Goal: Transaction & Acquisition: Obtain resource

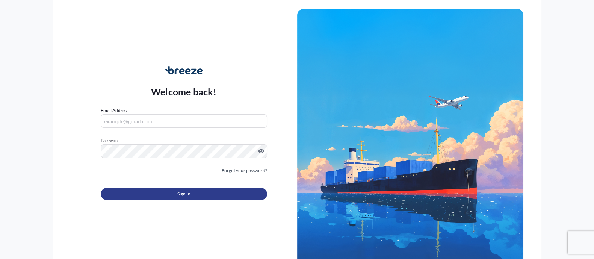
type input "[EMAIL_ADDRESS][DOMAIN_NAME]"
click at [229, 195] on button "Sign In" at bounding box center [184, 194] width 166 height 12
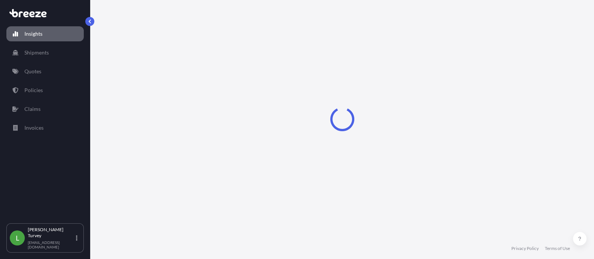
select select "2025"
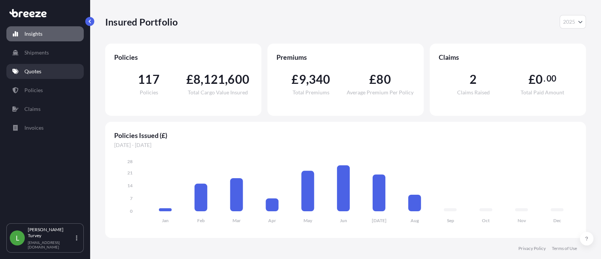
click at [33, 74] on p "Quotes" at bounding box center [32, 72] width 17 height 8
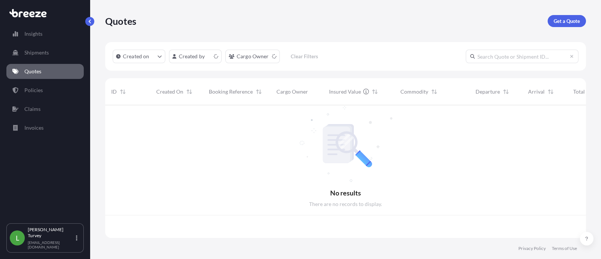
scroll to position [130, 474]
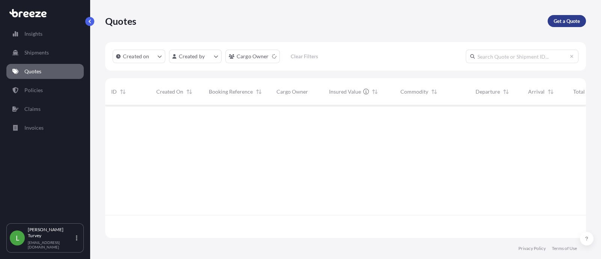
click at [550, 23] on link "Get a Quote" at bounding box center [567, 21] width 38 height 12
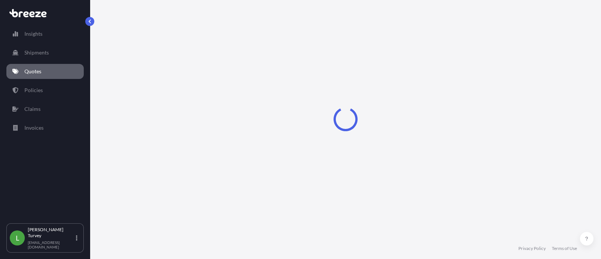
select select "Sea"
select select "1"
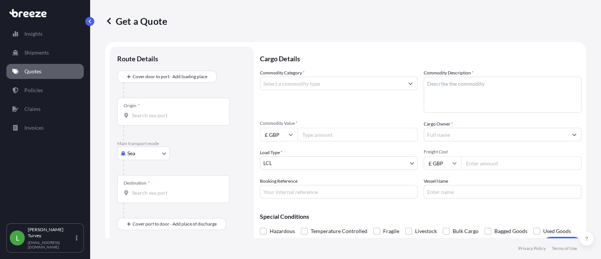
scroll to position [18, 0]
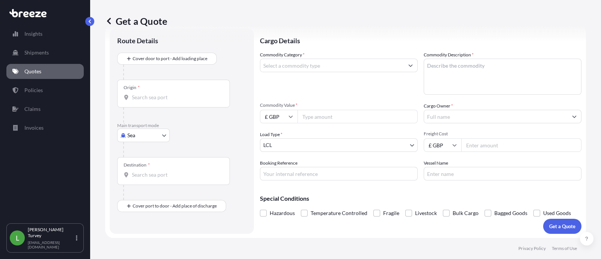
click at [157, 175] on input "Destination *" at bounding box center [176, 175] width 89 height 8
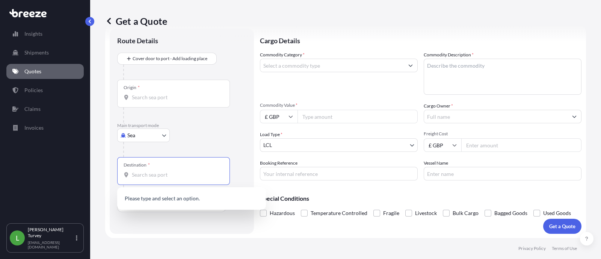
click at [215, 127] on p "Main transport mode" at bounding box center [181, 126] width 129 height 6
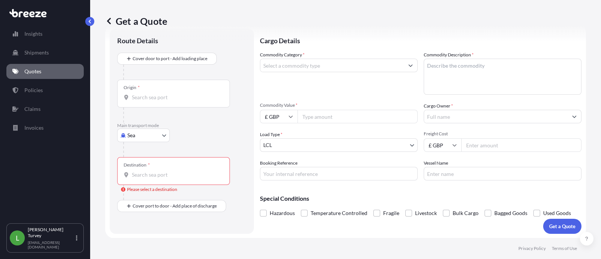
click at [160, 126] on p "Main transport mode" at bounding box center [181, 126] width 129 height 6
click at [159, 127] on p "Main transport mode" at bounding box center [181, 126] width 129 height 6
click at [162, 136] on body "0 options available. Insights Shipments Quotes Policies Claims Invoices L [PERS…" at bounding box center [300, 129] width 601 height 259
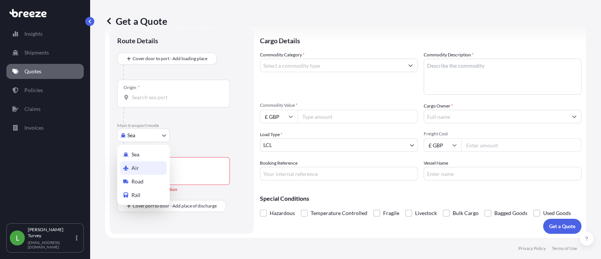
click at [150, 168] on div "Air" at bounding box center [143, 168] width 47 height 14
select select "Air"
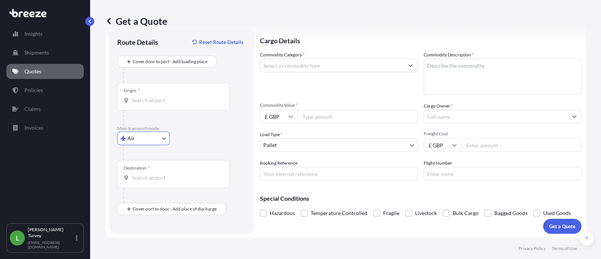
click at [148, 179] on input "Destination *" at bounding box center [176, 178] width 89 height 8
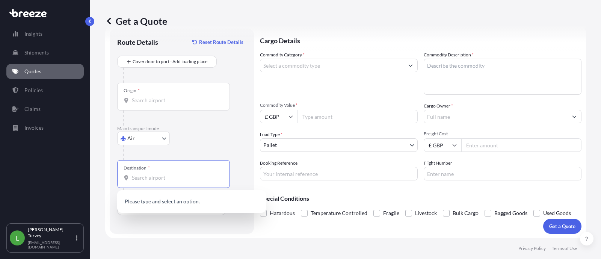
paste input "FKB"
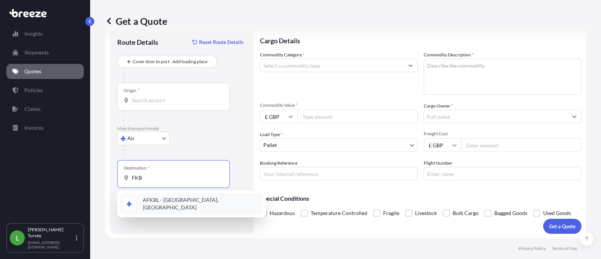
click at [159, 199] on span "AFKBL - [GEOGRAPHIC_DATA], [GEOGRAPHIC_DATA]" at bounding box center [201, 203] width 117 height 15
type input "AFKBL - [GEOGRAPHIC_DATA], [GEOGRAPHIC_DATA]"
paste input "FRA"
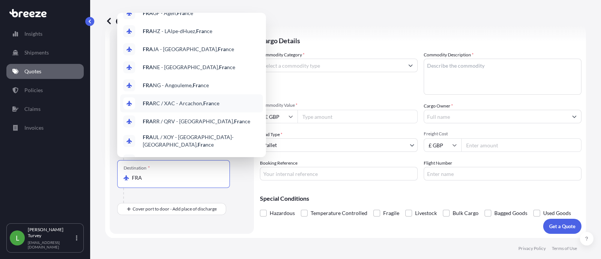
scroll to position [42, 0]
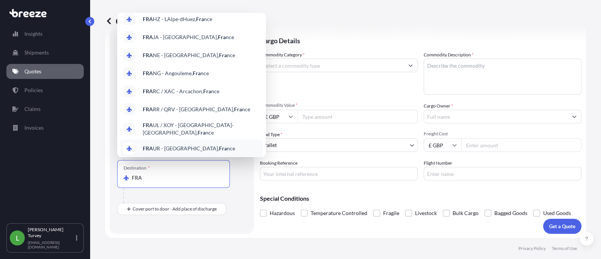
click at [177, 181] on input "FRA" at bounding box center [176, 178] width 89 height 8
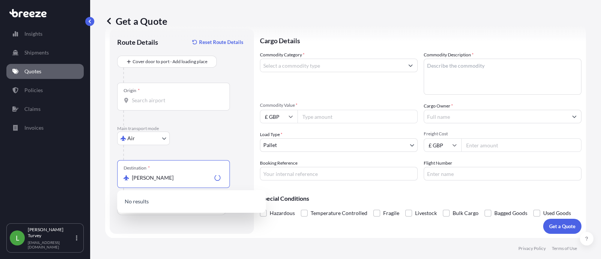
scroll to position [0, 0]
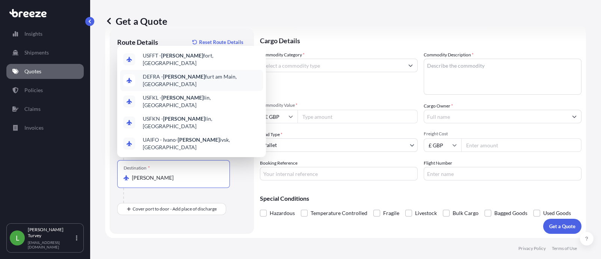
click at [189, 88] on span "DEFRA - [PERSON_NAME] am Main, [GEOGRAPHIC_DATA]" at bounding box center [201, 80] width 117 height 15
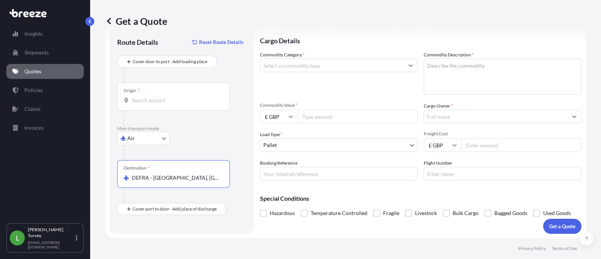
type input "DEFRA - [GEOGRAPHIC_DATA], [GEOGRAPHIC_DATA]"
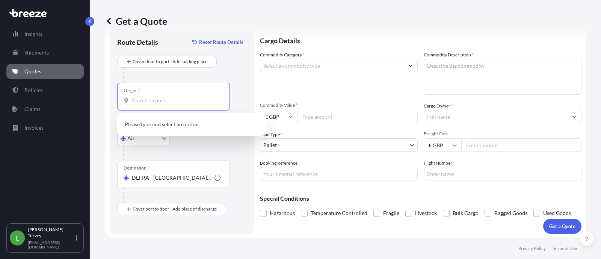
click at [186, 97] on input "Origin *" at bounding box center [176, 101] width 89 height 8
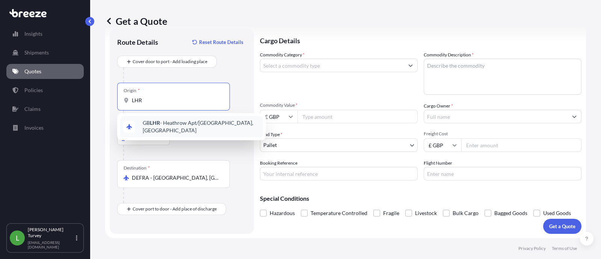
click at [186, 119] on div "GB LHR - Heathrow Apt/[GEOGRAPHIC_DATA], [GEOGRAPHIC_DATA]" at bounding box center [191, 126] width 143 height 21
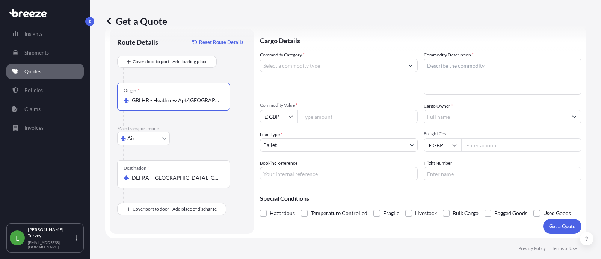
type input "GBLHR - Heathrow Apt/[GEOGRAPHIC_DATA], [GEOGRAPHIC_DATA]"
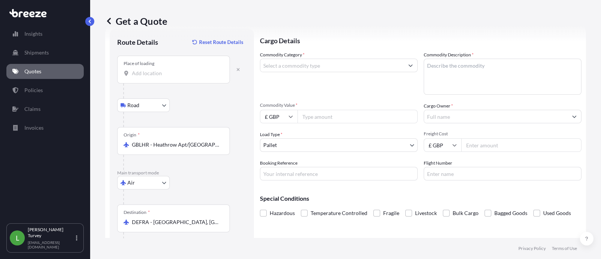
click at [176, 65] on div "Place of loading" at bounding box center [173, 70] width 113 height 28
click at [176, 70] on input "Place of loading" at bounding box center [176, 74] width 89 height 8
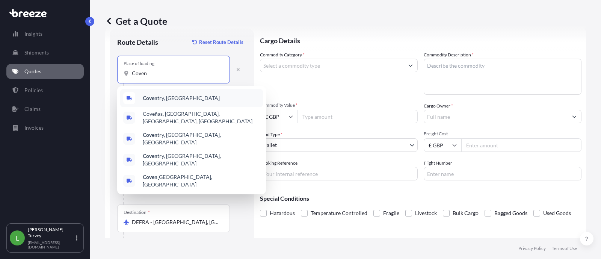
click at [227, 98] on div "Coven try, [GEOGRAPHIC_DATA]" at bounding box center [191, 98] width 143 height 18
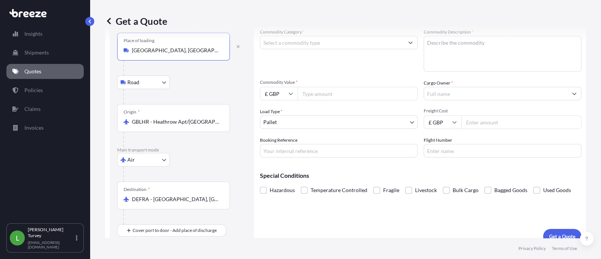
scroll to position [51, 0]
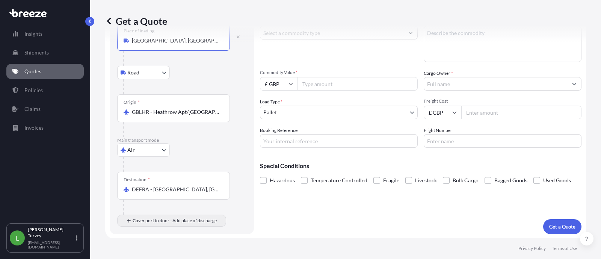
type input "[GEOGRAPHIC_DATA], [GEOGRAPHIC_DATA]"
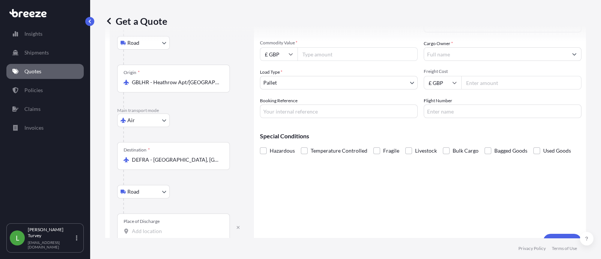
scroll to position [95, 0]
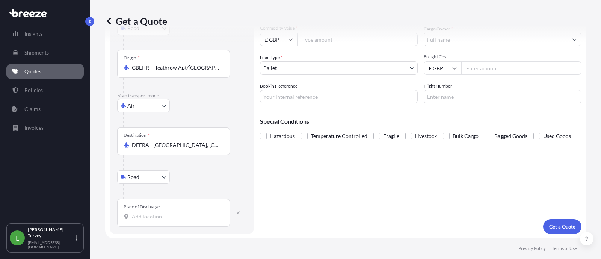
click at [173, 226] on div "Route Details Reset Route Details Place of loading [GEOGRAPHIC_DATA], UK Road R…" at bounding box center [182, 93] width 144 height 283
click at [173, 216] on input "Place of Discharge" at bounding box center [176, 217] width 89 height 8
paste input "Kupperheim"
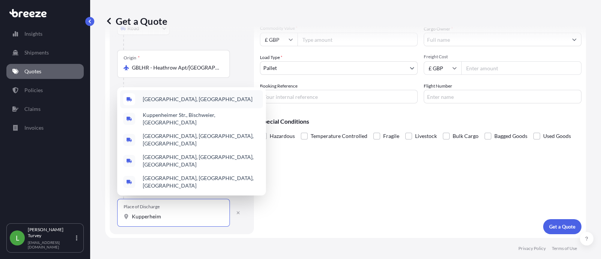
click at [217, 101] on div "[GEOGRAPHIC_DATA], [GEOGRAPHIC_DATA]" at bounding box center [191, 99] width 143 height 18
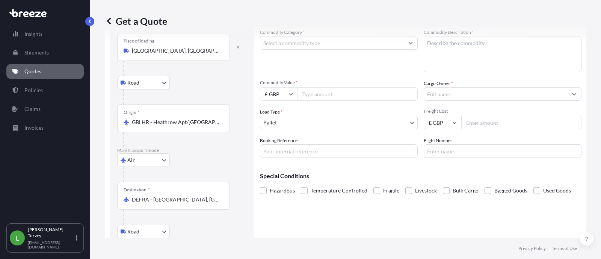
scroll to position [0, 0]
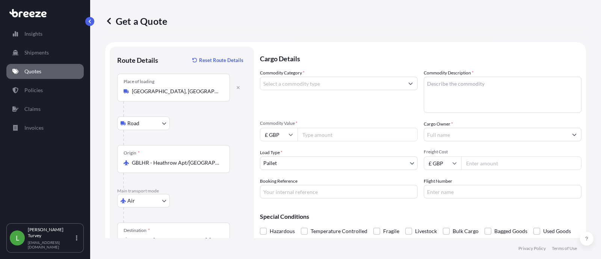
type input "[GEOGRAPHIC_DATA], [GEOGRAPHIC_DATA]"
click at [306, 87] on input "Commodity Category *" at bounding box center [332, 84] width 144 height 14
type input "a"
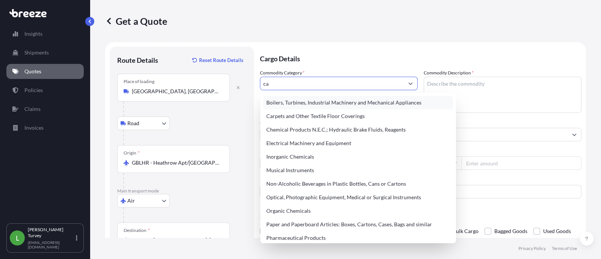
type input "car"
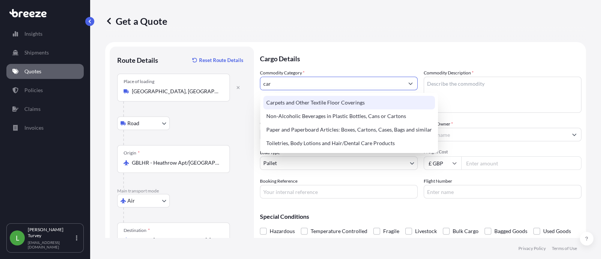
drag, startPoint x: 319, startPoint y: 83, endPoint x: 244, endPoint y: 82, distance: 75.2
click at [244, 82] on form "Route Details Reset Route Details Place of loading [GEOGRAPHIC_DATA], [GEOGRAPH…" at bounding box center [345, 188] width 481 height 292
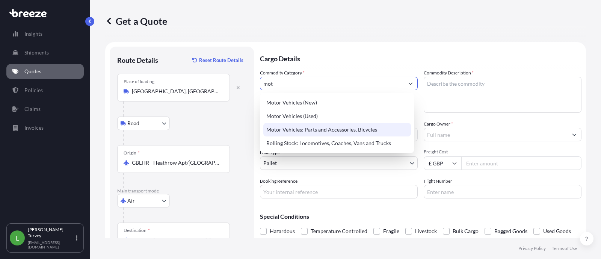
click at [335, 130] on div "Motor Vehicles: Parts and Accessories, Bicycles" at bounding box center [337, 130] width 148 height 14
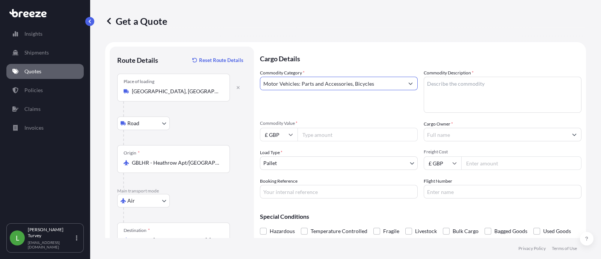
type input "Motor Vehicles: Parts and Accessories, Bicycles"
click at [342, 136] on input "Commodity Value *" at bounding box center [358, 135] width 120 height 14
click at [313, 140] on input "Commodity Value *" at bounding box center [358, 135] width 120 height 14
click at [530, 109] on textarea "Commodity Description *" at bounding box center [503, 95] width 158 height 36
type textarea "Automotive parts"
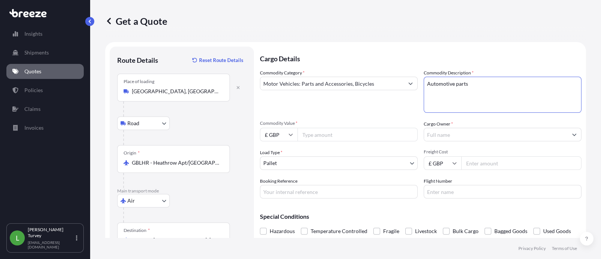
click at [332, 134] on input "Commodity Value *" at bounding box center [358, 135] width 120 height 14
type input "250"
click at [438, 138] on input "Cargo Owner *" at bounding box center [496, 135] width 144 height 14
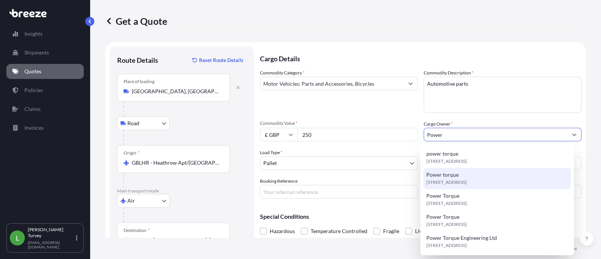
click at [461, 179] on span "[STREET_ADDRESS]" at bounding box center [447, 183] width 41 height 8
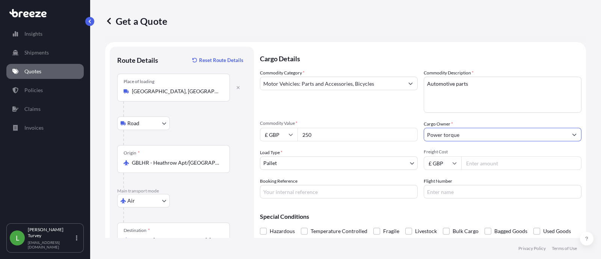
type input "Power torque"
click at [477, 169] on input "Freight Cost" at bounding box center [522, 163] width 120 height 14
type input "70"
click at [363, 188] on input "Booking Reference" at bounding box center [339, 192] width 158 height 14
click at [292, 164] on body "Insights Shipments Quotes Policies Claims Invoices L [PERSON_NAME] [EMAIL_ADDRE…" at bounding box center [300, 129] width 601 height 259
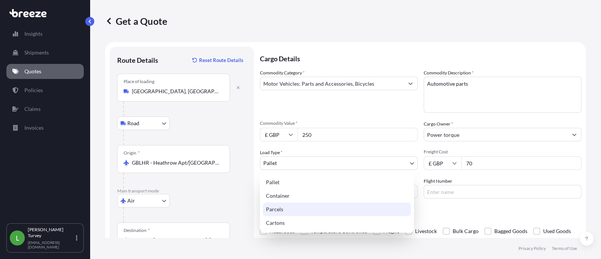
click at [289, 212] on div "Parcels" at bounding box center [337, 210] width 148 height 14
select select "3"
click at [289, 212] on div "Parcels" at bounding box center [337, 210] width 148 height 14
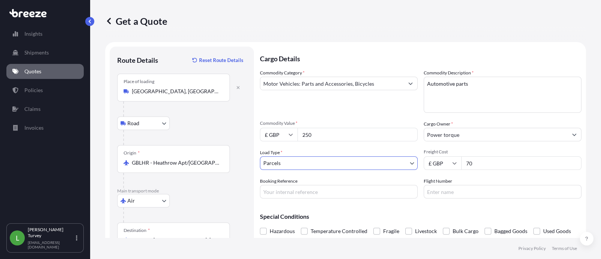
click at [312, 82] on input "Motor Vehicles: Parts and Accessories, Bicycles" at bounding box center [332, 84] width 144 height 14
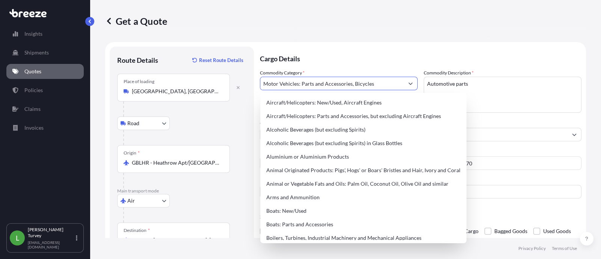
paste input "Boilers, Turbines, Industrial Machinery and Mechanical Appliances"
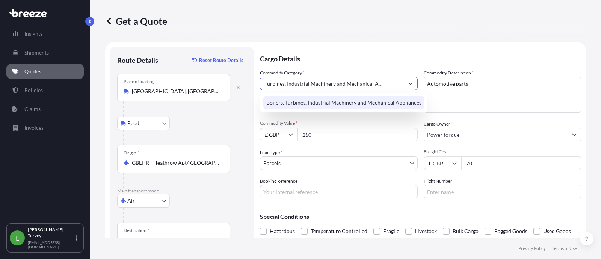
click at [313, 97] on div "Boilers, Turbines, Industrial Machinery and Mechanical Appliances" at bounding box center [343, 103] width 161 height 14
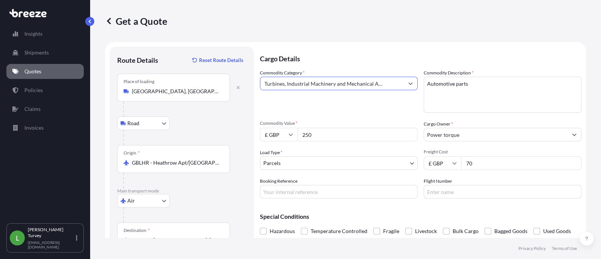
scroll to position [95, 0]
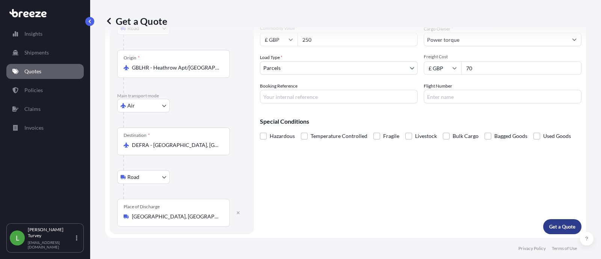
type input "Boilers, Turbines, Industrial Machinery and Mechanical Appliances"
click at [554, 226] on p "Get a Quote" at bounding box center [563, 227] width 26 height 8
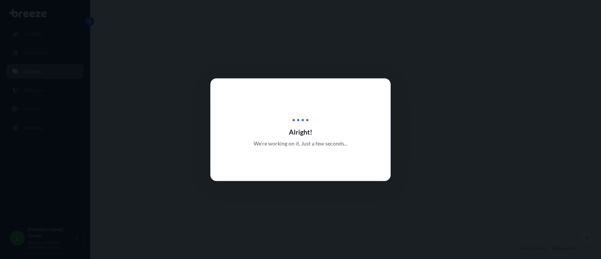
select select "Road"
select select "Air"
select select "Road"
select select "3"
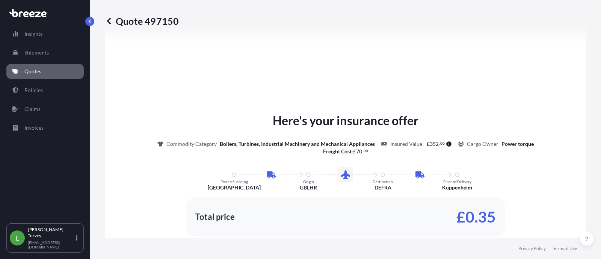
scroll to position [425, 0]
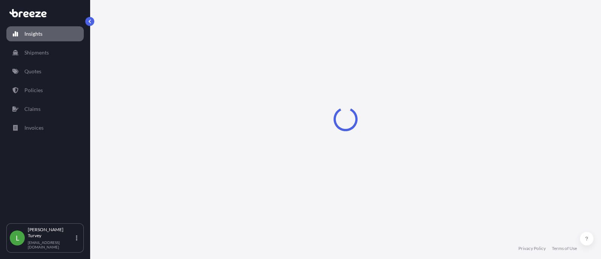
select select "2025"
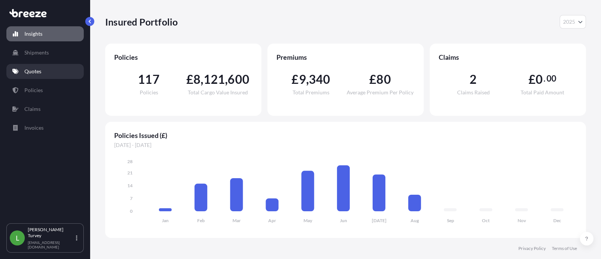
click at [71, 68] on link "Quotes" at bounding box center [44, 71] width 77 height 15
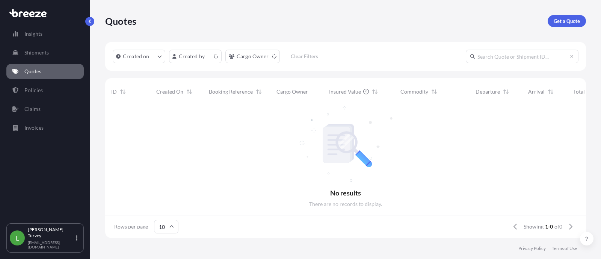
scroll to position [8, 8]
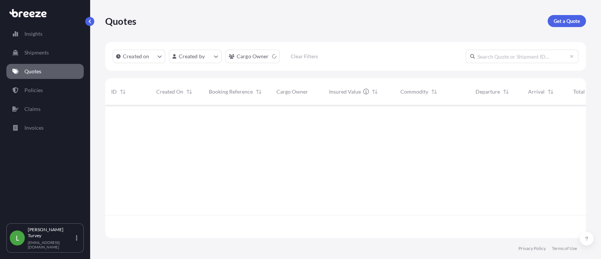
click at [503, 56] on input "text" at bounding box center [522, 57] width 113 height 14
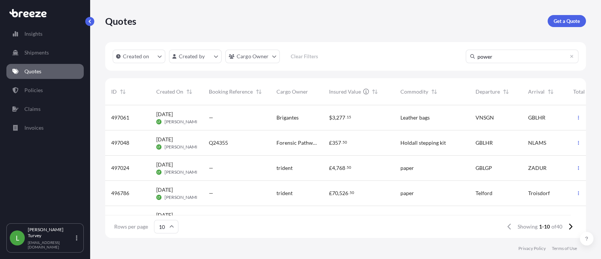
type input "power"
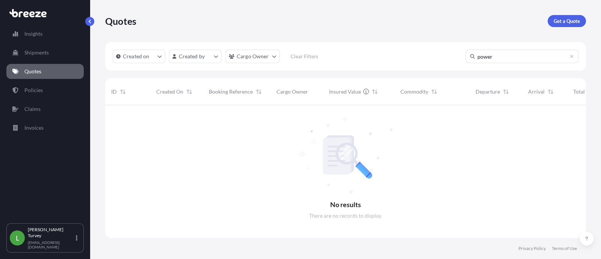
scroll to position [152, 474]
click at [36, 55] on p "Shipments" at bounding box center [36, 53] width 24 height 8
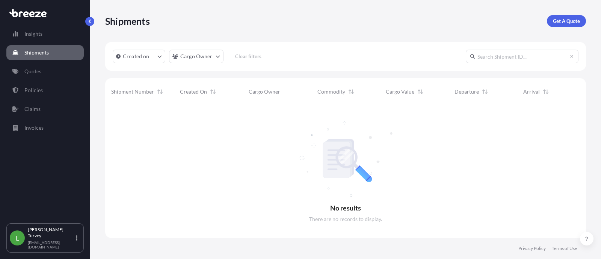
scroll to position [152, 474]
click at [486, 61] on input "text" at bounding box center [522, 57] width 113 height 14
type input "power torque"
click at [509, 52] on input "power torque" at bounding box center [522, 57] width 113 height 14
click at [17, 75] on link "Quotes" at bounding box center [44, 71] width 77 height 15
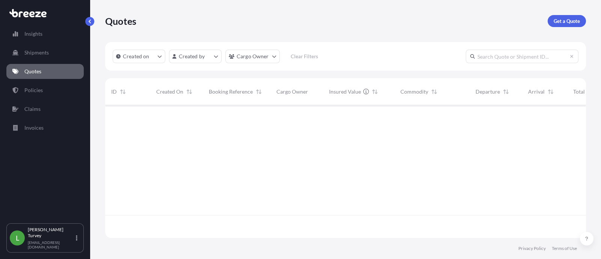
scroll to position [130, 474]
click at [502, 57] on input "text" at bounding box center [522, 57] width 113 height 14
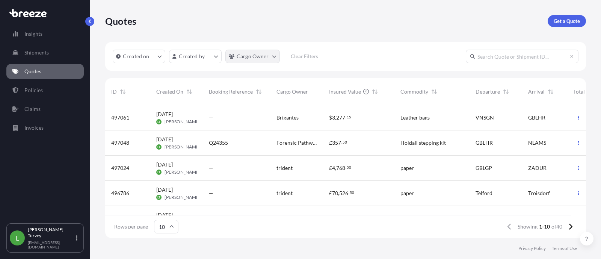
click at [263, 54] on html "Insights Shipments Quotes Policies Claims Invoices L Lisa Turvey lisat@independ…" at bounding box center [300, 129] width 601 height 259
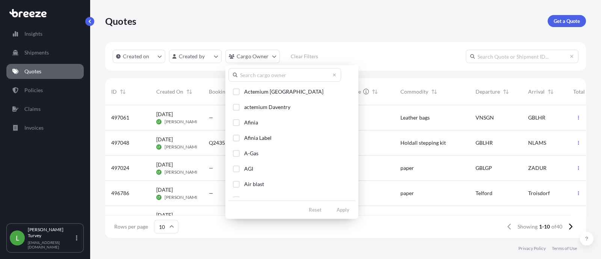
click at [276, 75] on input "text" at bounding box center [285, 75] width 113 height 14
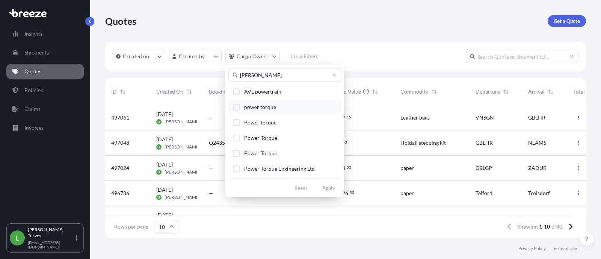
type input "powe"
click at [269, 106] on span "power torque" at bounding box center [260, 107] width 32 height 8
click at [281, 127] on button "Power torque" at bounding box center [285, 122] width 113 height 14
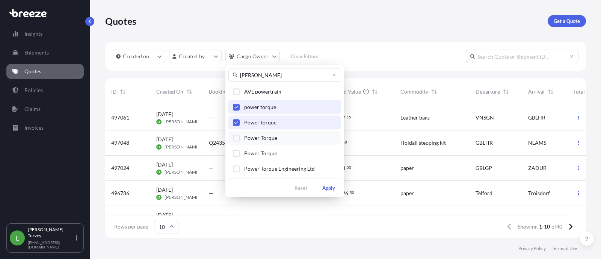
click at [274, 134] on span "Power Torque" at bounding box center [260, 138] width 33 height 8
click at [280, 153] on button "Power Torque" at bounding box center [285, 153] width 113 height 14
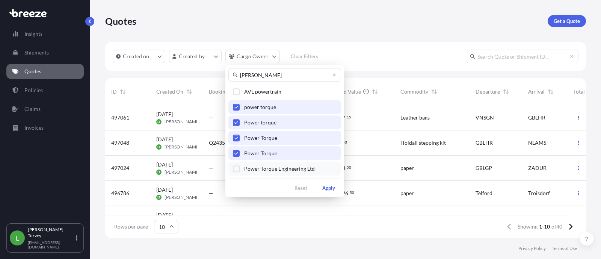
click at [281, 170] on span "Power Torque Engineering Ltd" at bounding box center [279, 169] width 71 height 8
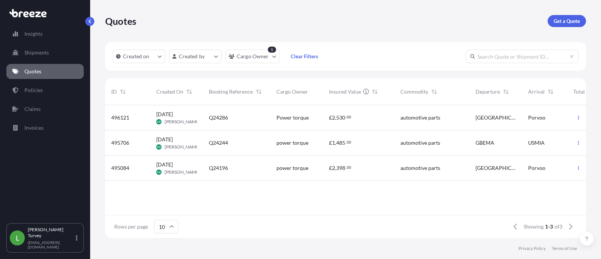
click at [270, 119] on div "Q24286" at bounding box center [237, 117] width 68 height 25
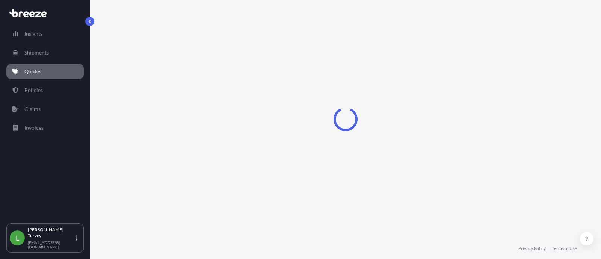
select select "Road"
select select "1"
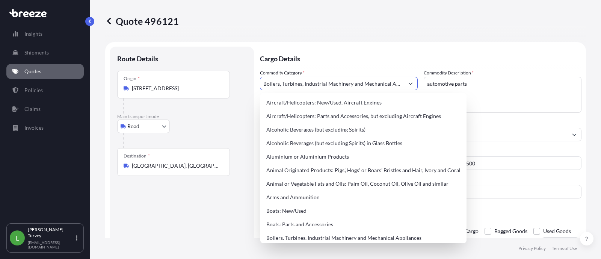
scroll to position [0, 18]
drag, startPoint x: 263, startPoint y: 83, endPoint x: 560, endPoint y: 91, distance: 296.3
click at [560, 91] on div "Commodity Category * Boilers, Turbines, Industrial Machinery and Mechanical App…" at bounding box center [421, 133] width 322 height 129
